Goal: Task Accomplishment & Management: Manage account settings

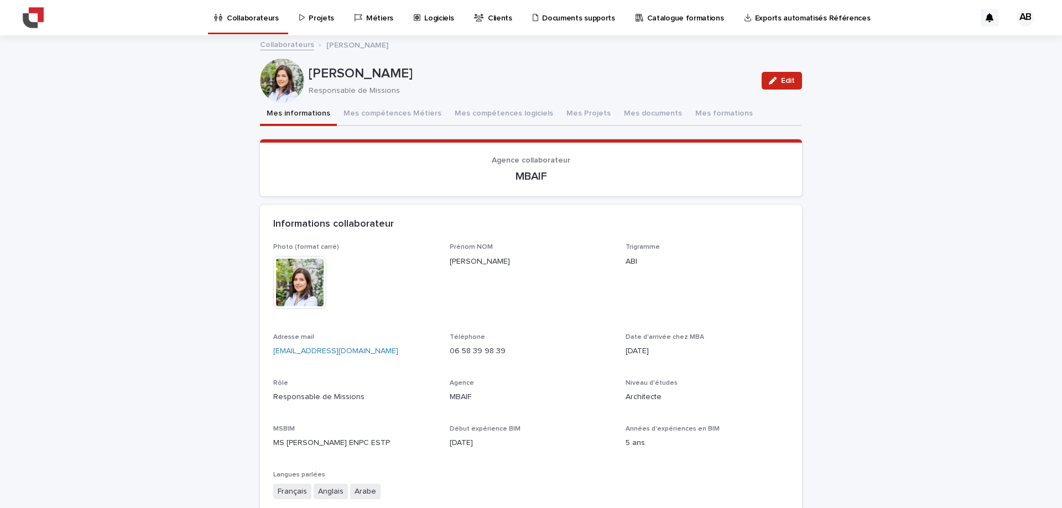
click at [317, 22] on p "Projets" at bounding box center [321, 11] width 25 height 23
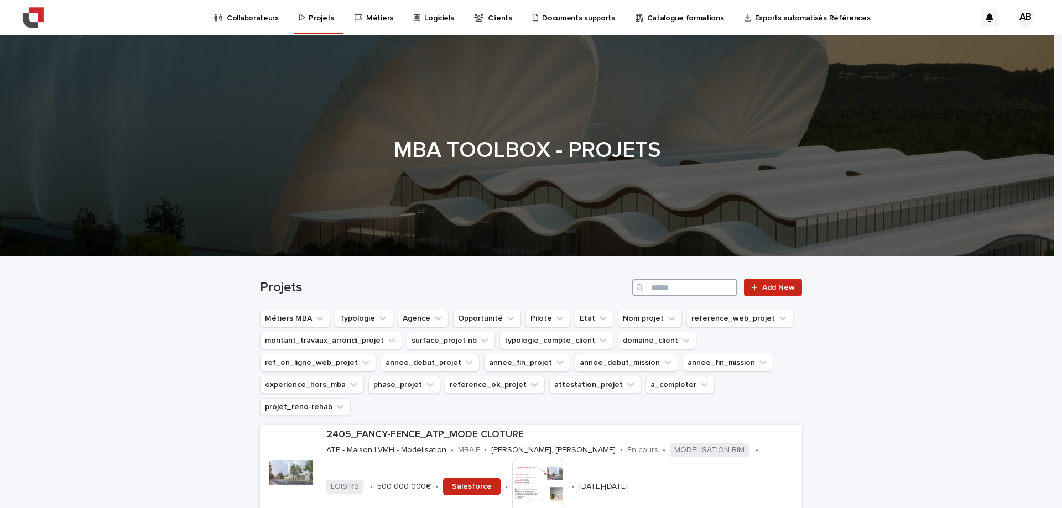
click at [666, 288] on input "Search" at bounding box center [684, 288] width 105 height 18
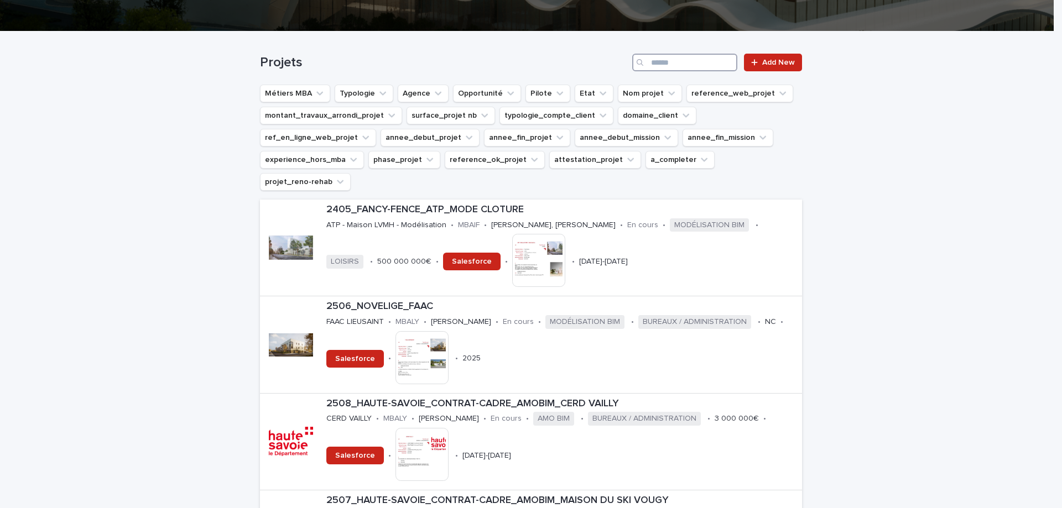
scroll to position [221, 0]
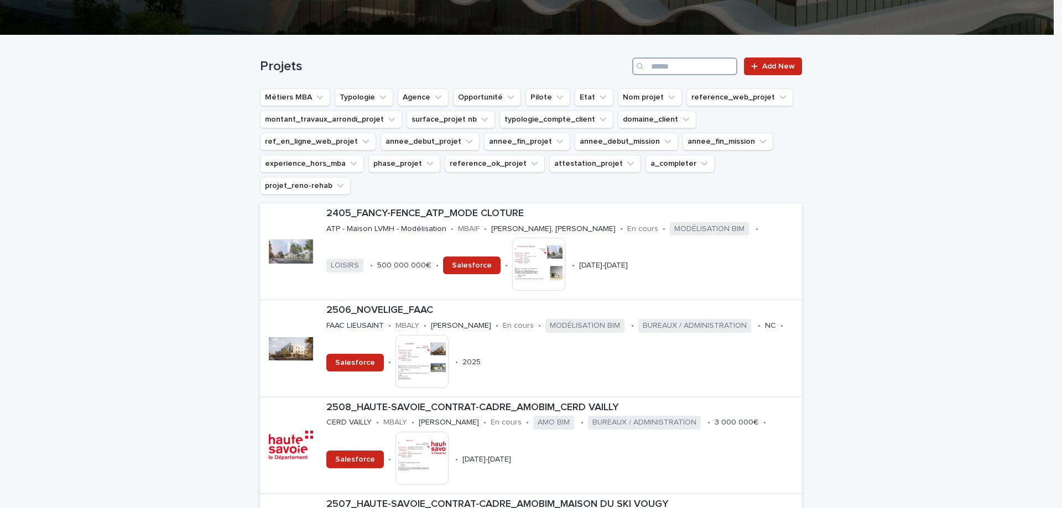
click at [658, 66] on input "Search" at bounding box center [684, 67] width 105 height 18
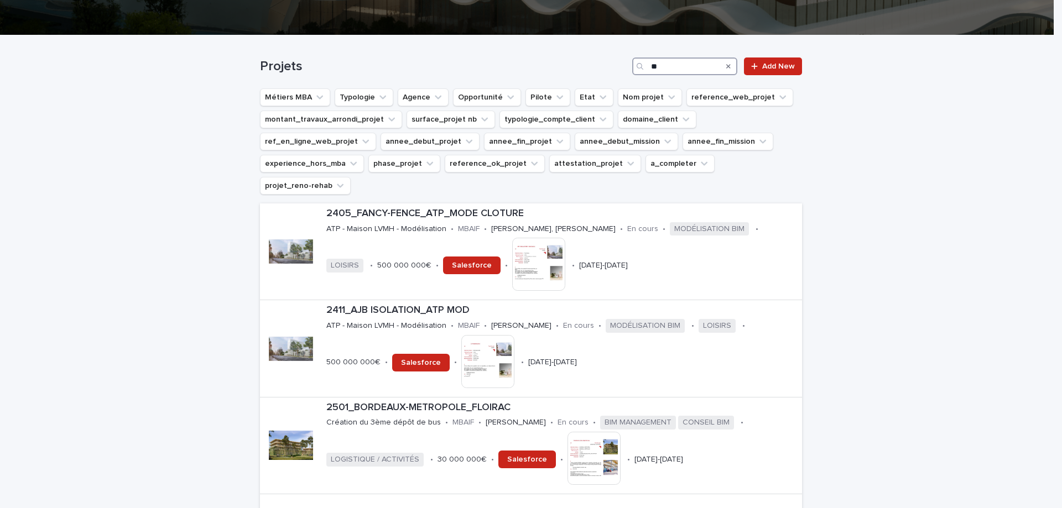
type input "*"
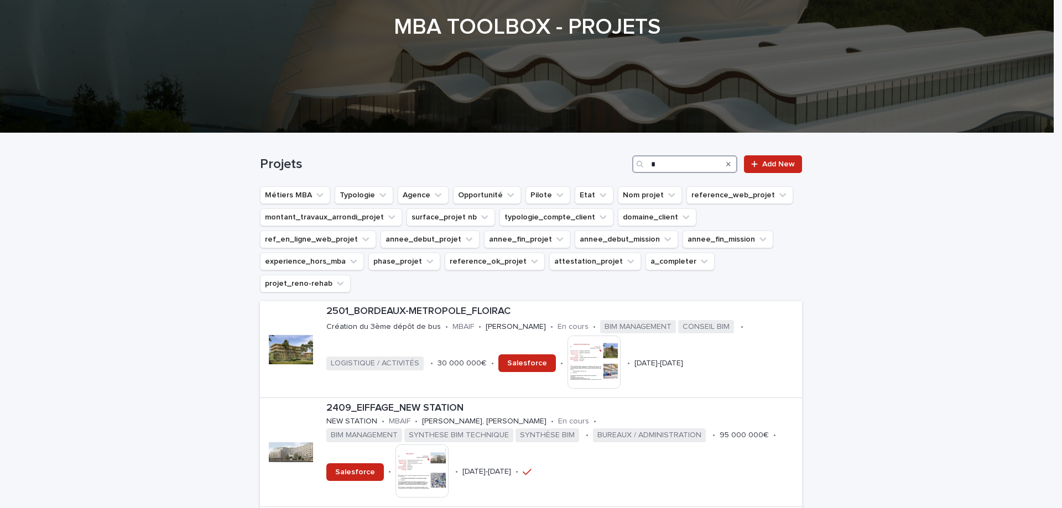
scroll to position [221, 0]
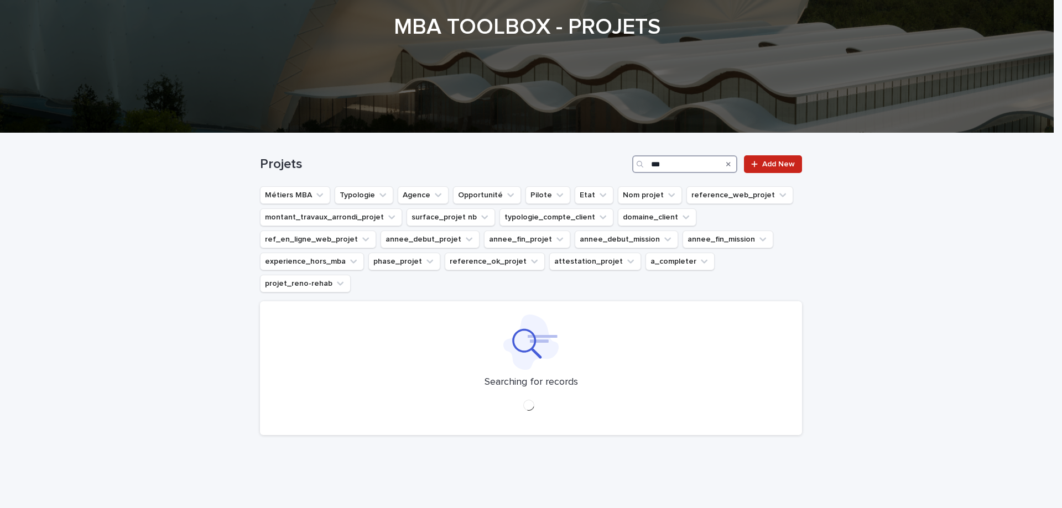
scroll to position [114, 0]
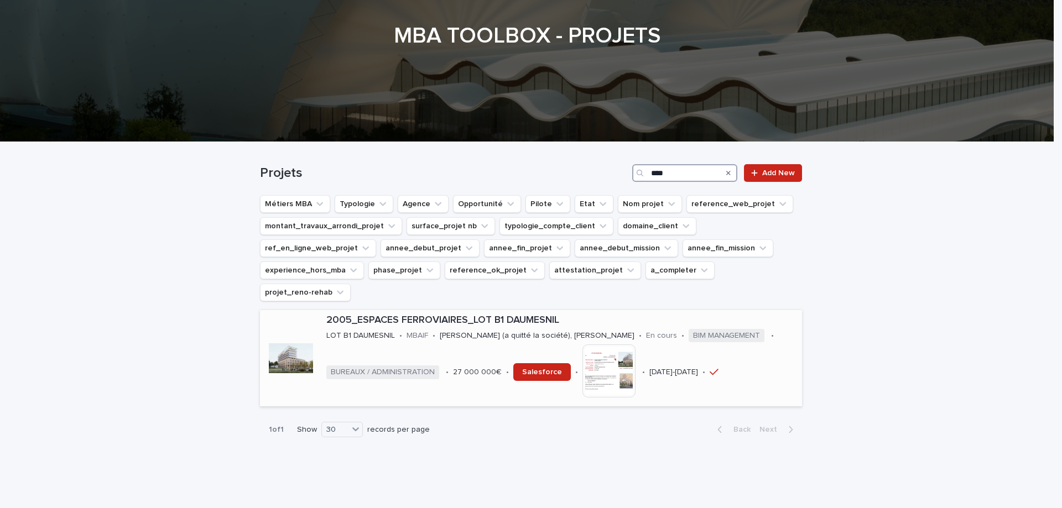
type input "****"
click at [452, 315] on p "2005_ESPACES FERROVIAIRES_LOT B1 DAUMESNIL" at bounding box center [561, 321] width 471 height 12
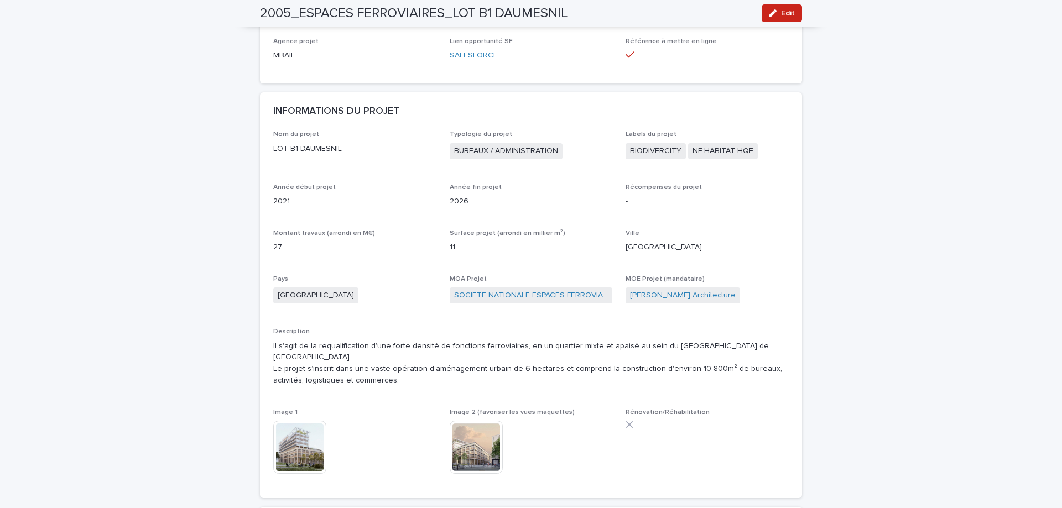
scroll to position [221, 0]
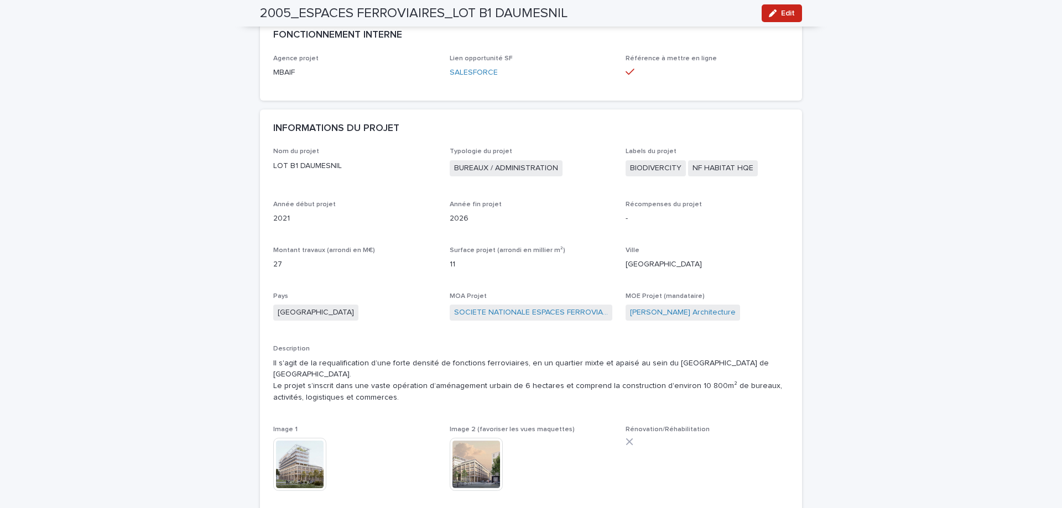
drag, startPoint x: 784, startPoint y: 9, endPoint x: 657, endPoint y: 313, distance: 328.9
click at [784, 9] on span "Edit" at bounding box center [788, 13] width 14 height 8
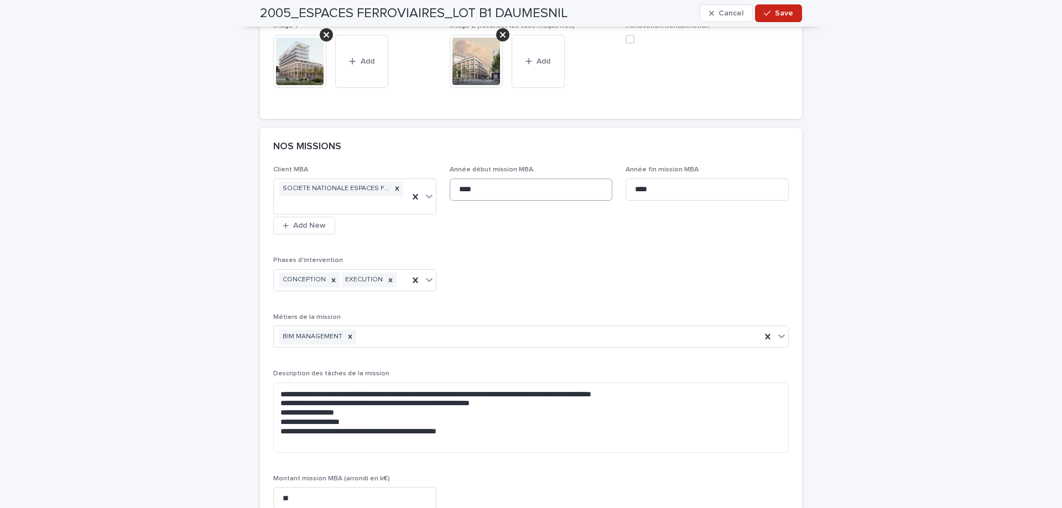
scroll to position [608, 0]
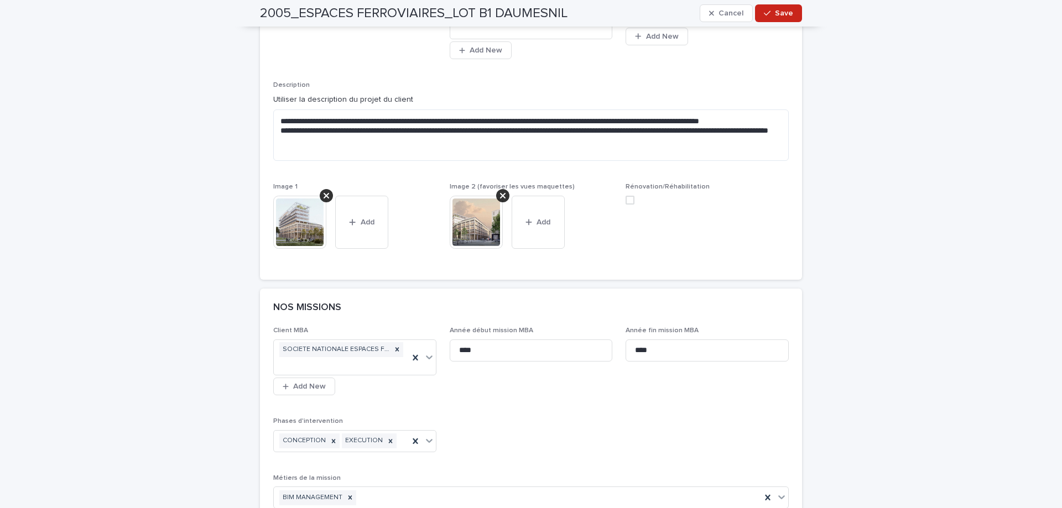
click at [625, 189] on span "Rénovation/Réhabilitation" at bounding box center [667, 187] width 84 height 7
click at [530, 222] on div "button" at bounding box center [530, 222] width 11 height 8
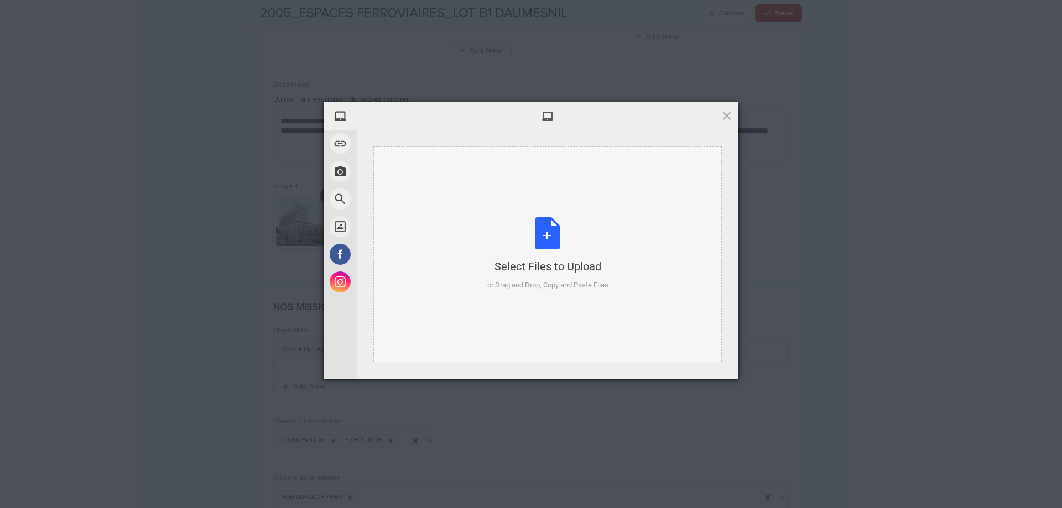
click at [474, 210] on div "Select Files to Upload or Drag and Drop, Copy and Paste Files" at bounding box center [547, 255] width 348 height 216
click at [545, 236] on div "Select Files to Upload or Drag and Drop, Copy and Paste Files" at bounding box center [547, 254] width 121 height 74
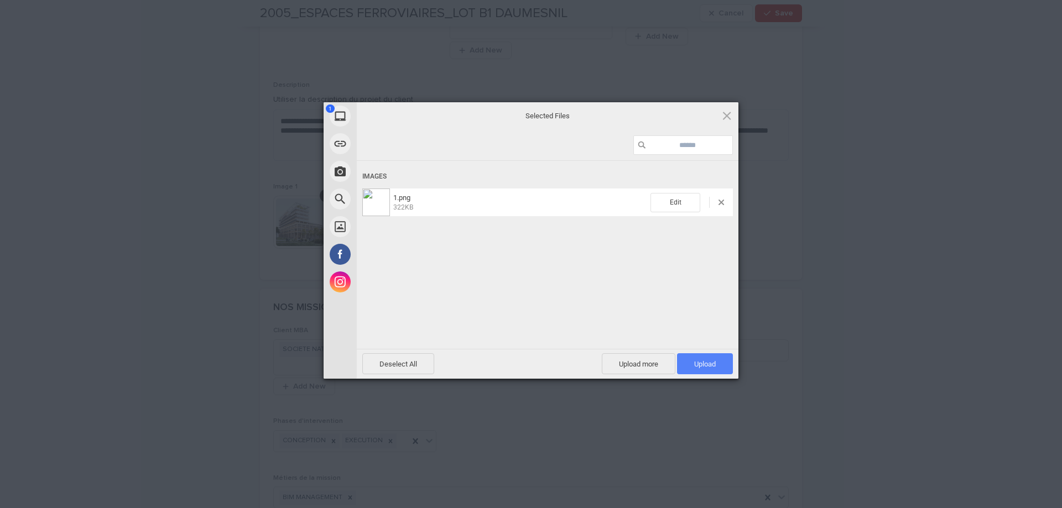
click at [715, 363] on span "Upload 1" at bounding box center [705, 364] width 22 height 8
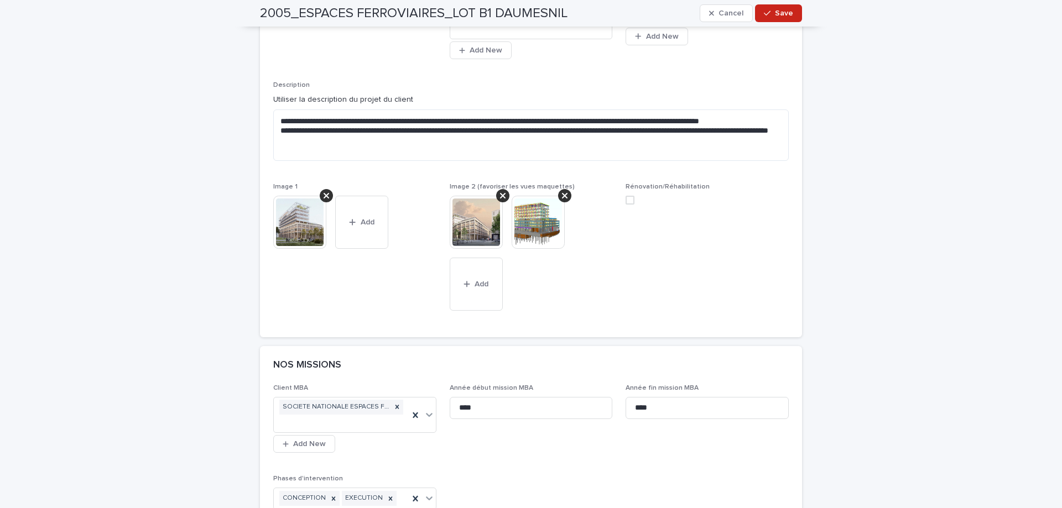
scroll to position [637, 0]
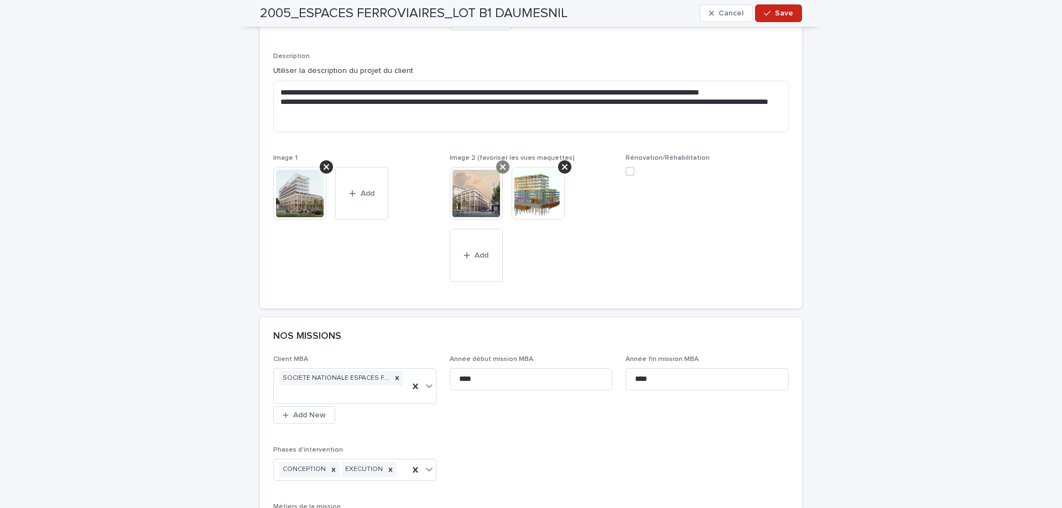
click at [500, 164] on icon at bounding box center [503, 167] width 6 height 9
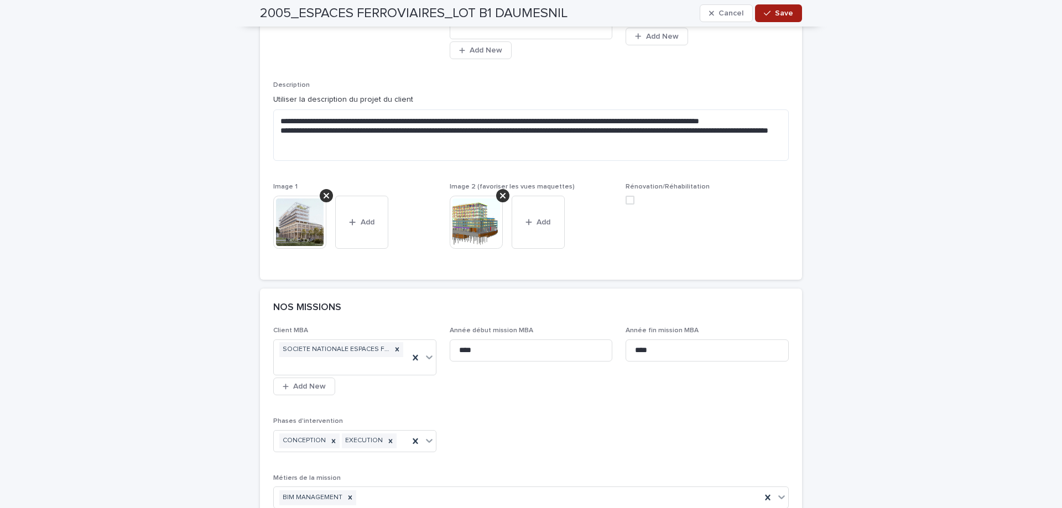
click at [787, 13] on span "Save" at bounding box center [784, 13] width 18 height 8
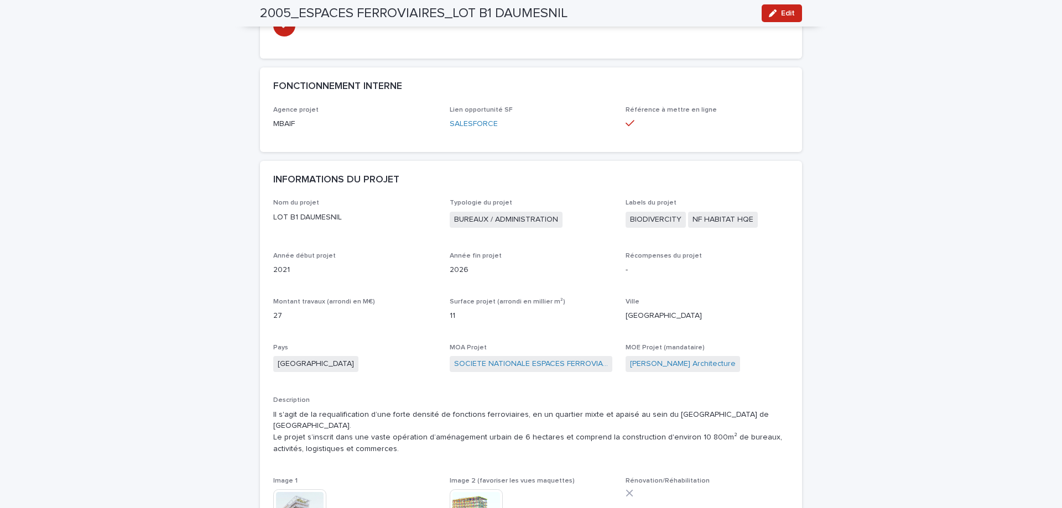
scroll to position [0, 0]
